Goal: Navigation & Orientation: Find specific page/section

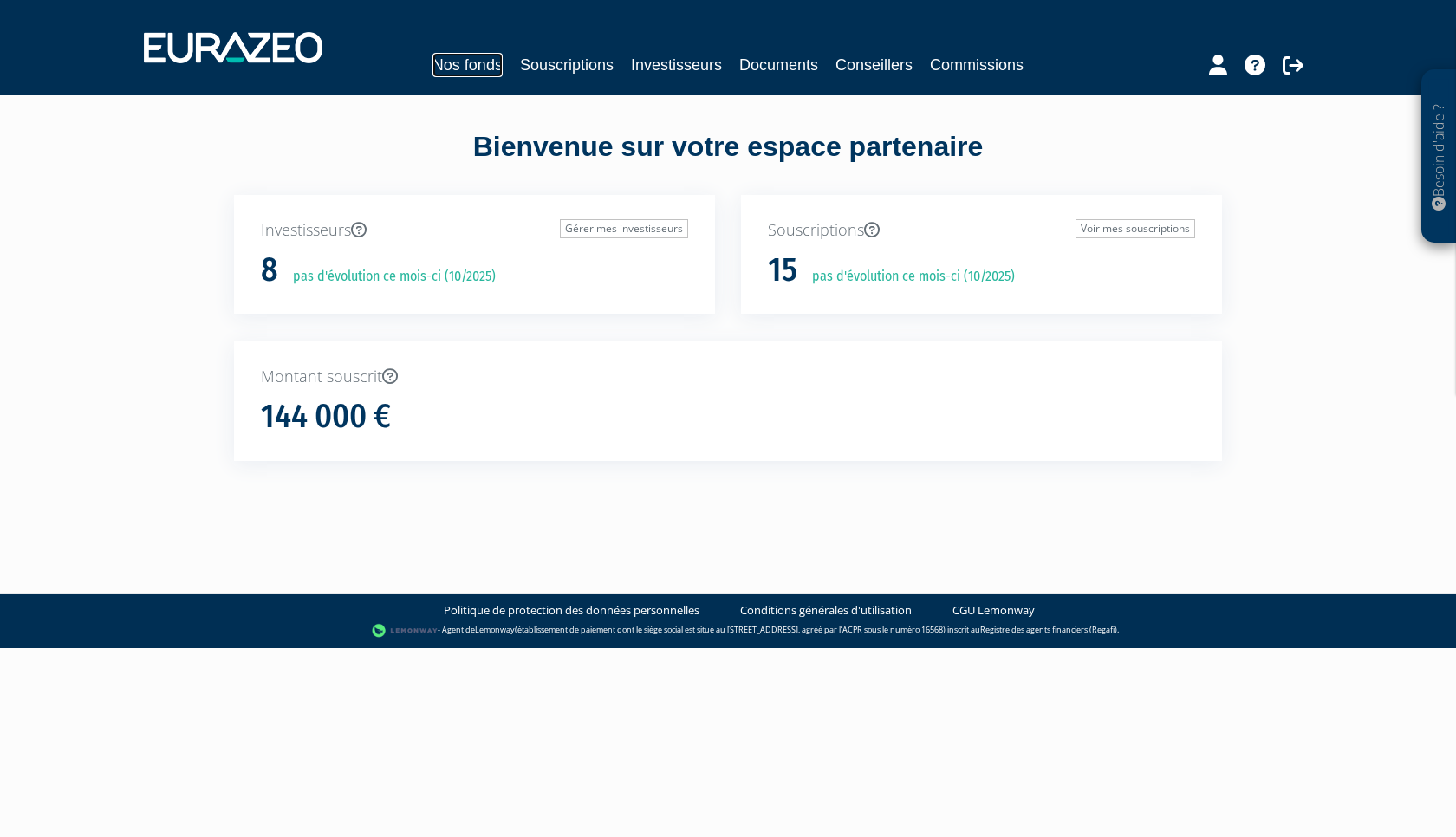
click at [468, 61] on link "Nos fonds" at bounding box center [468, 65] width 70 height 24
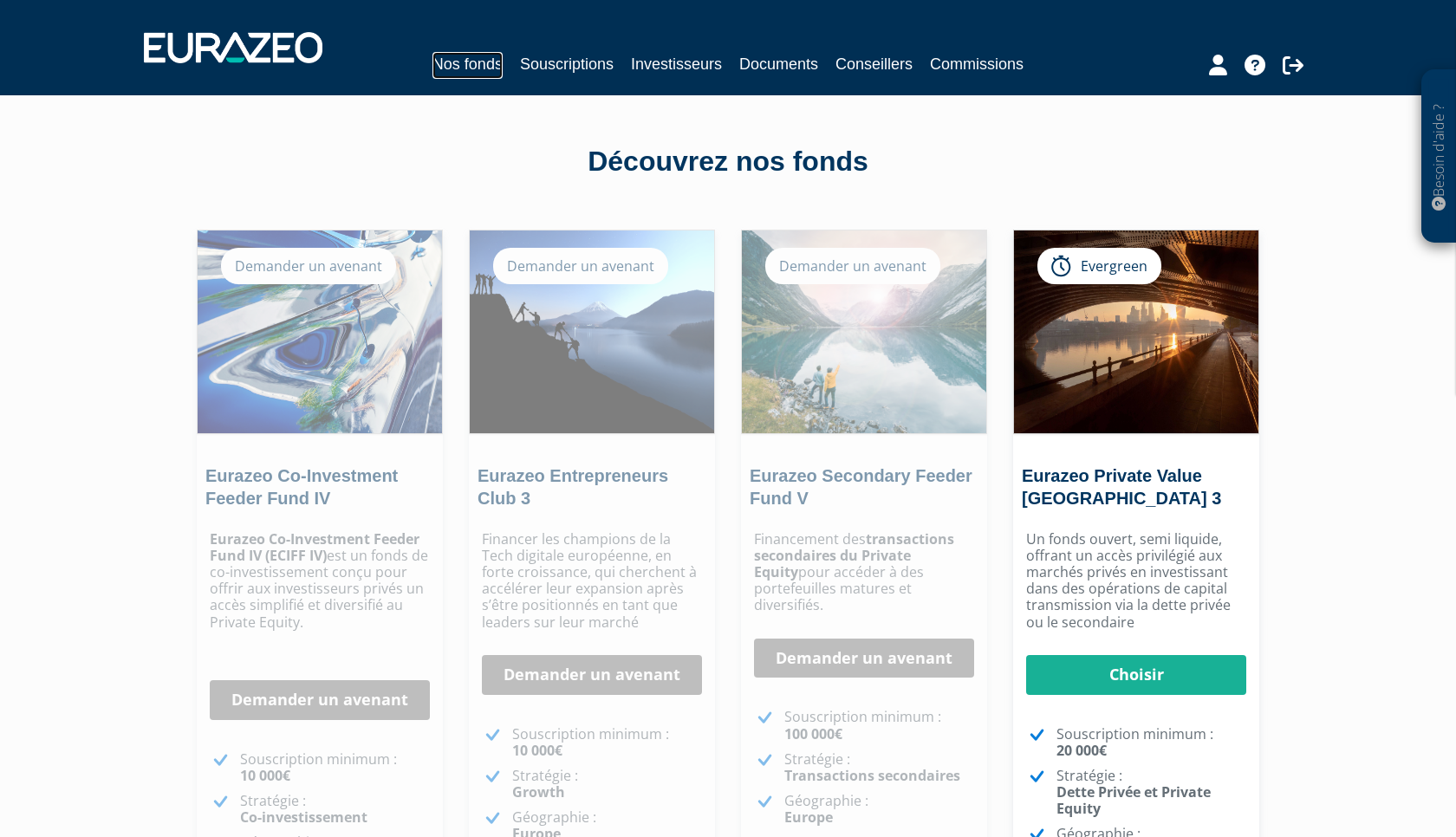
click at [463, 67] on link "Nos fonds" at bounding box center [468, 66] width 70 height 27
click at [560, 61] on link "Souscriptions" at bounding box center [567, 64] width 94 height 24
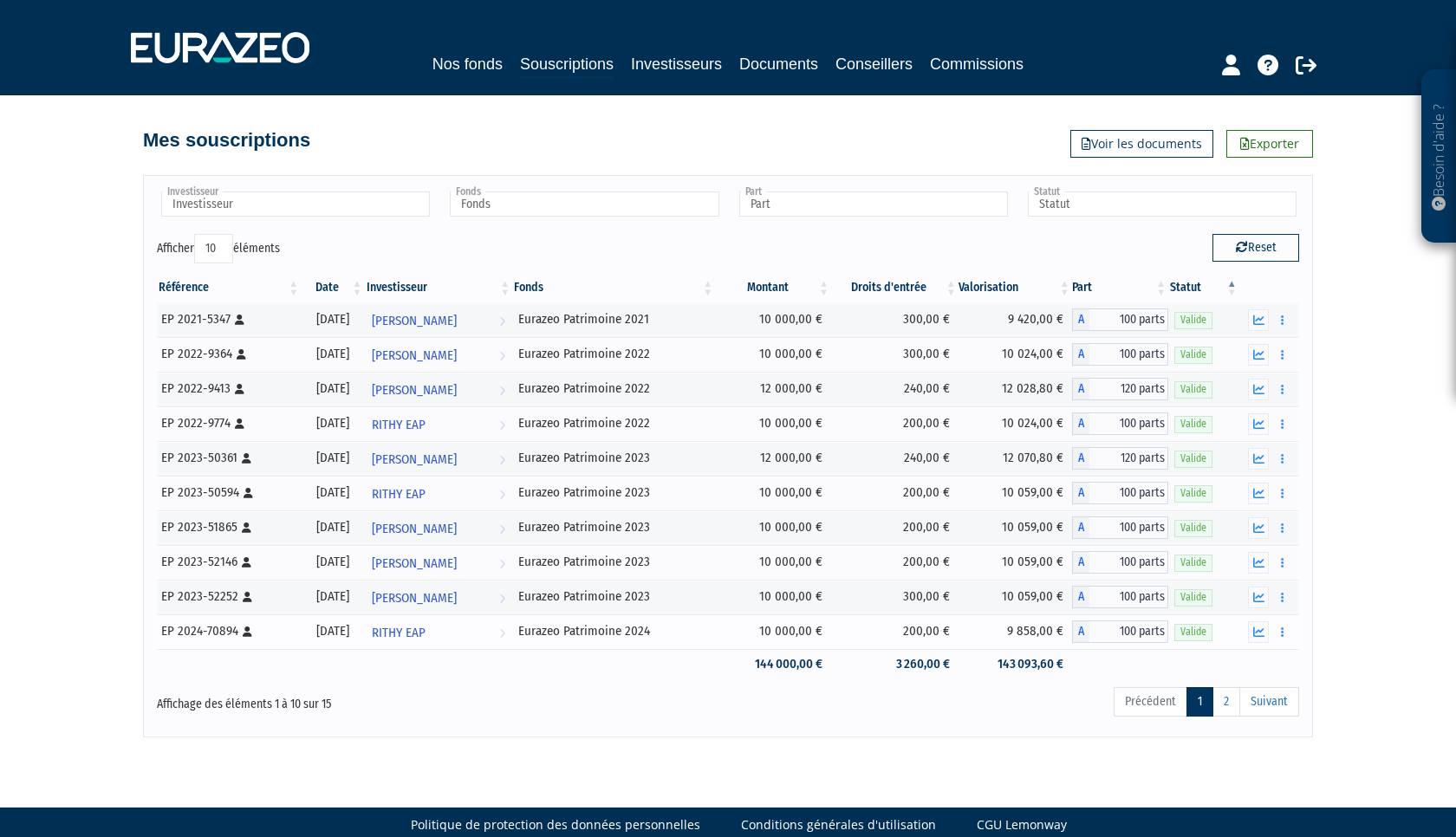
scroll to position [27, 0]
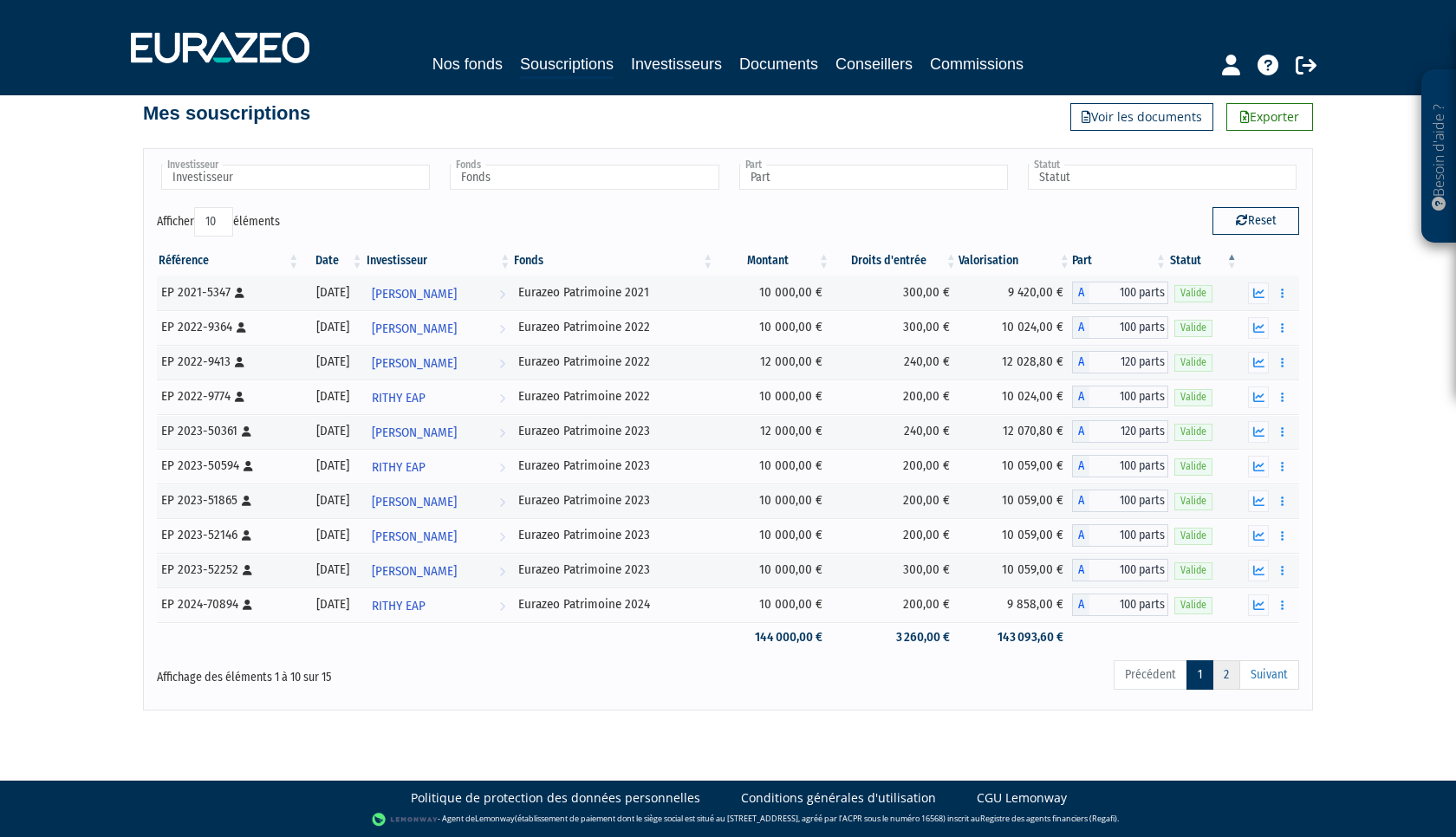
click at [1226, 671] on link "2" at bounding box center [1226, 674] width 28 height 30
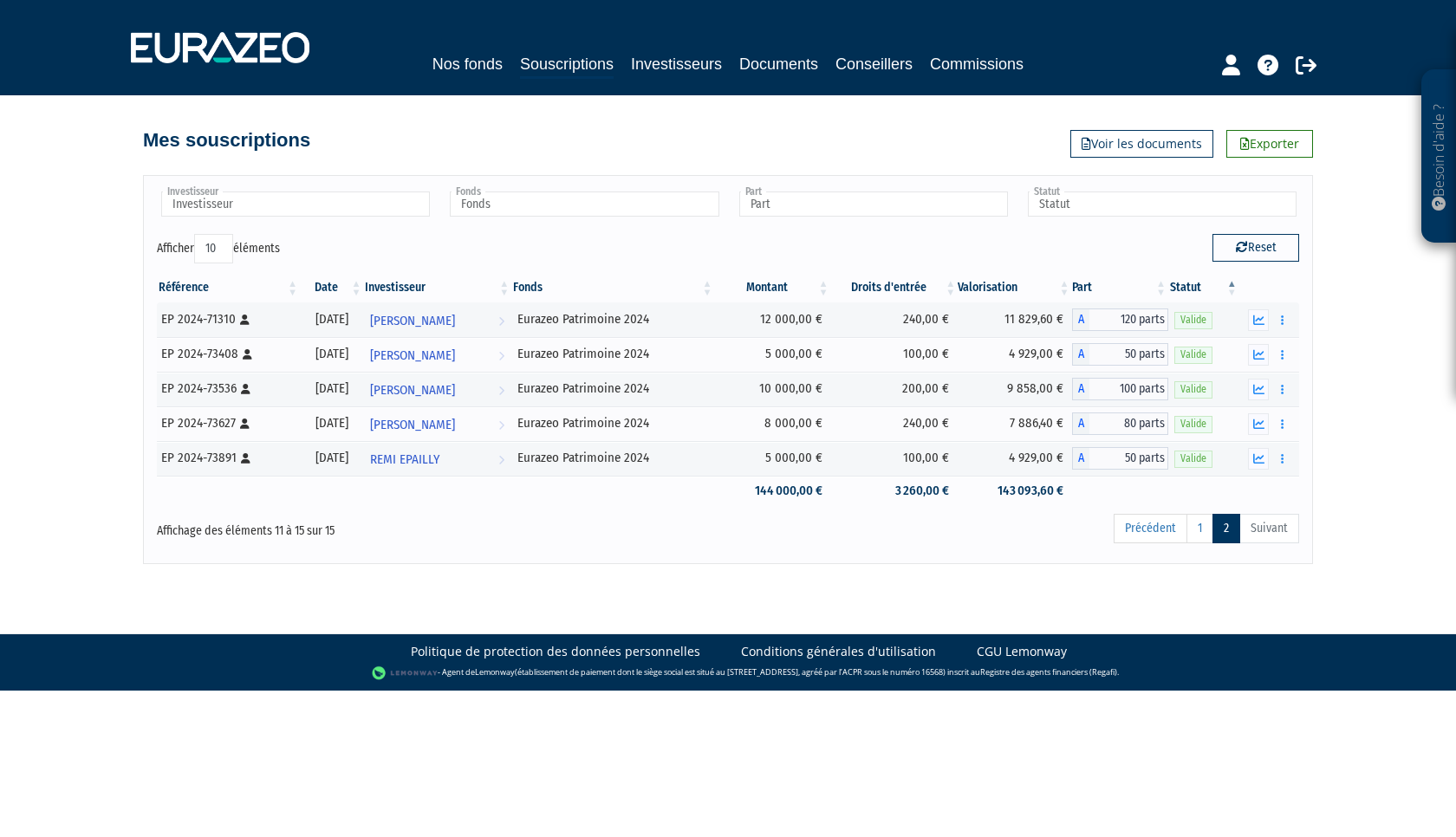
scroll to position [0, 0]
